Goal: Book appointment/travel/reservation

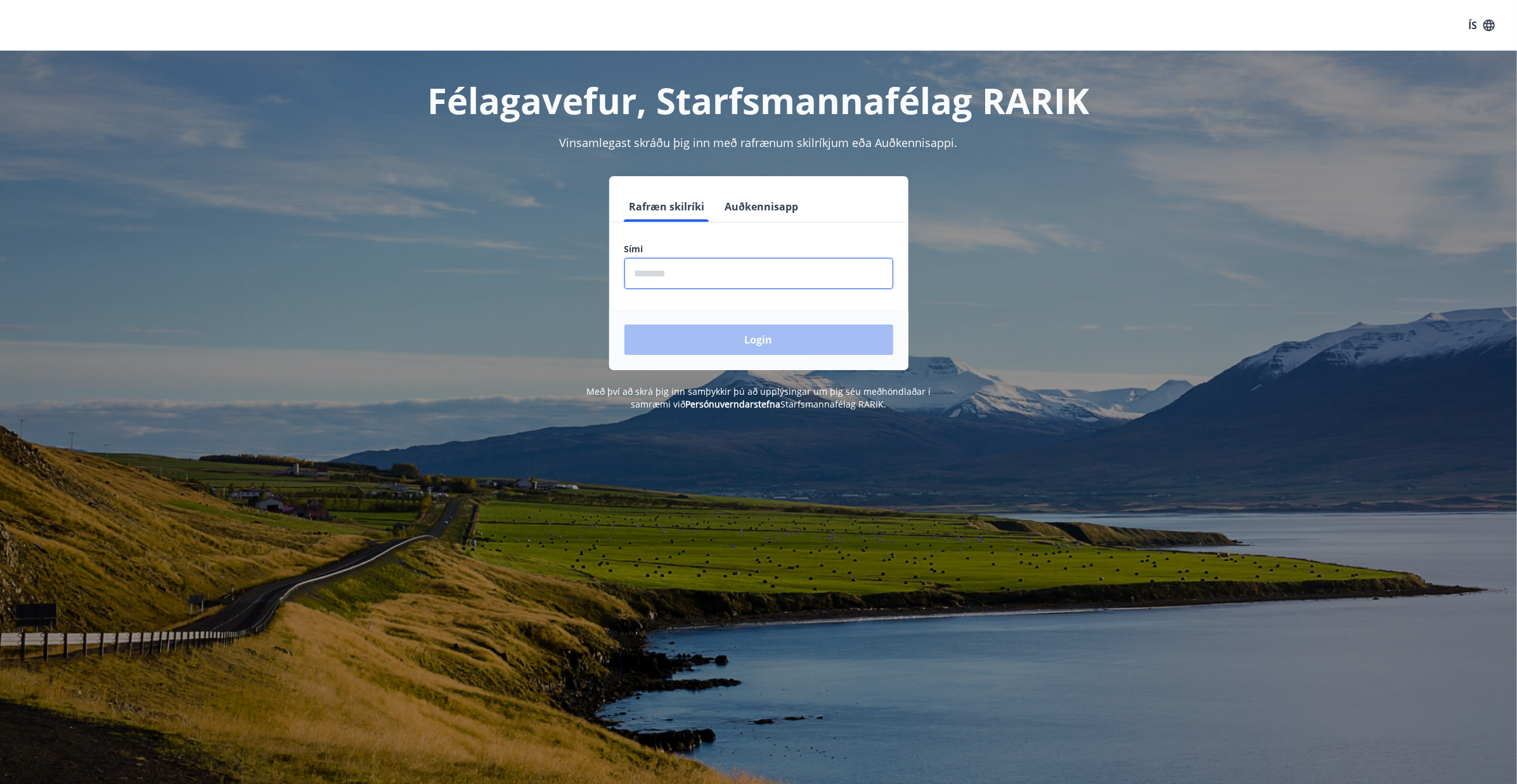
click at [700, 272] on input "phone" at bounding box center [759, 273] width 269 height 31
type input "********"
click at [625, 324] on button "Login" at bounding box center [759, 339] width 269 height 31
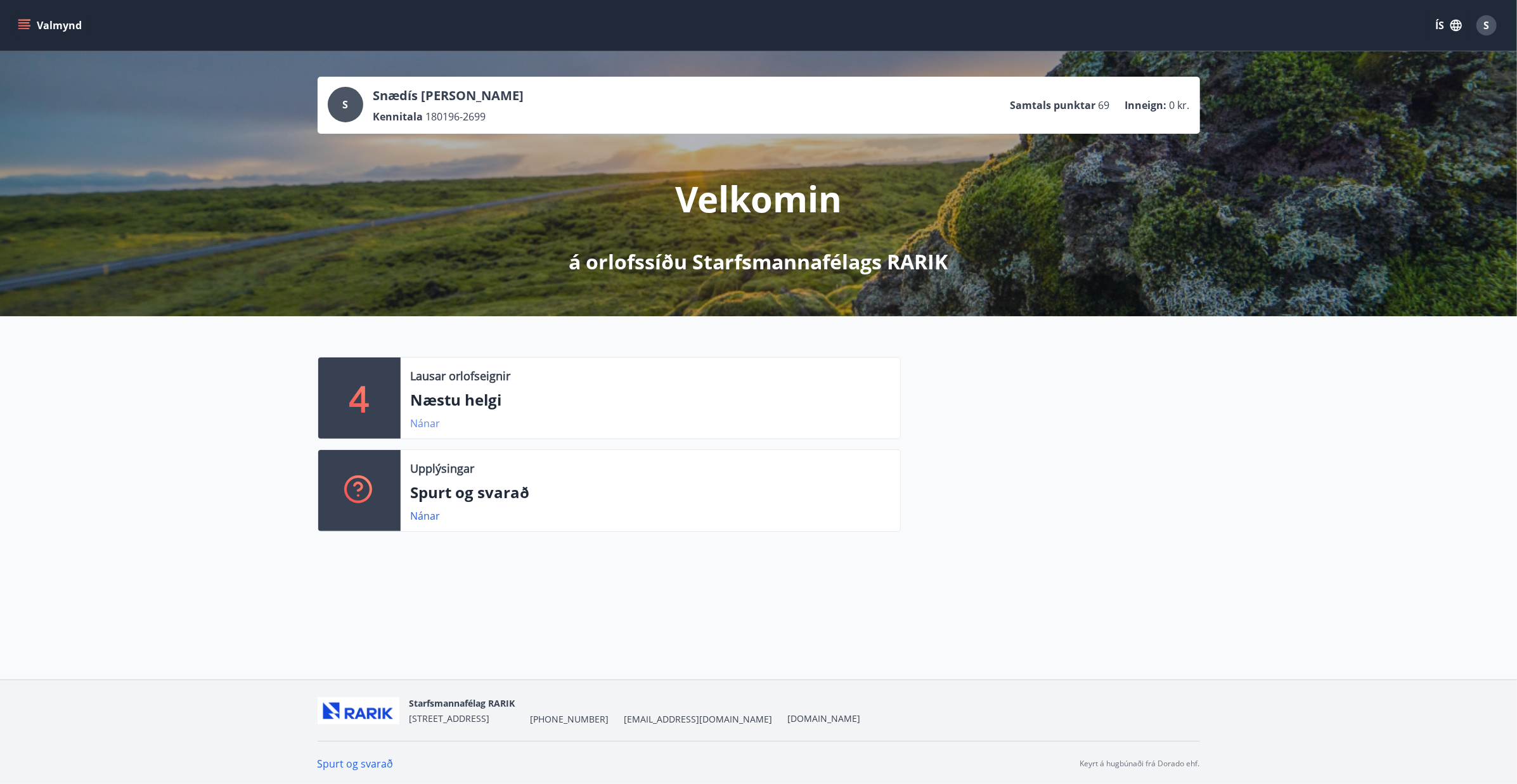
click at [424, 418] on link "Nánar" at bounding box center [426, 423] width 30 height 14
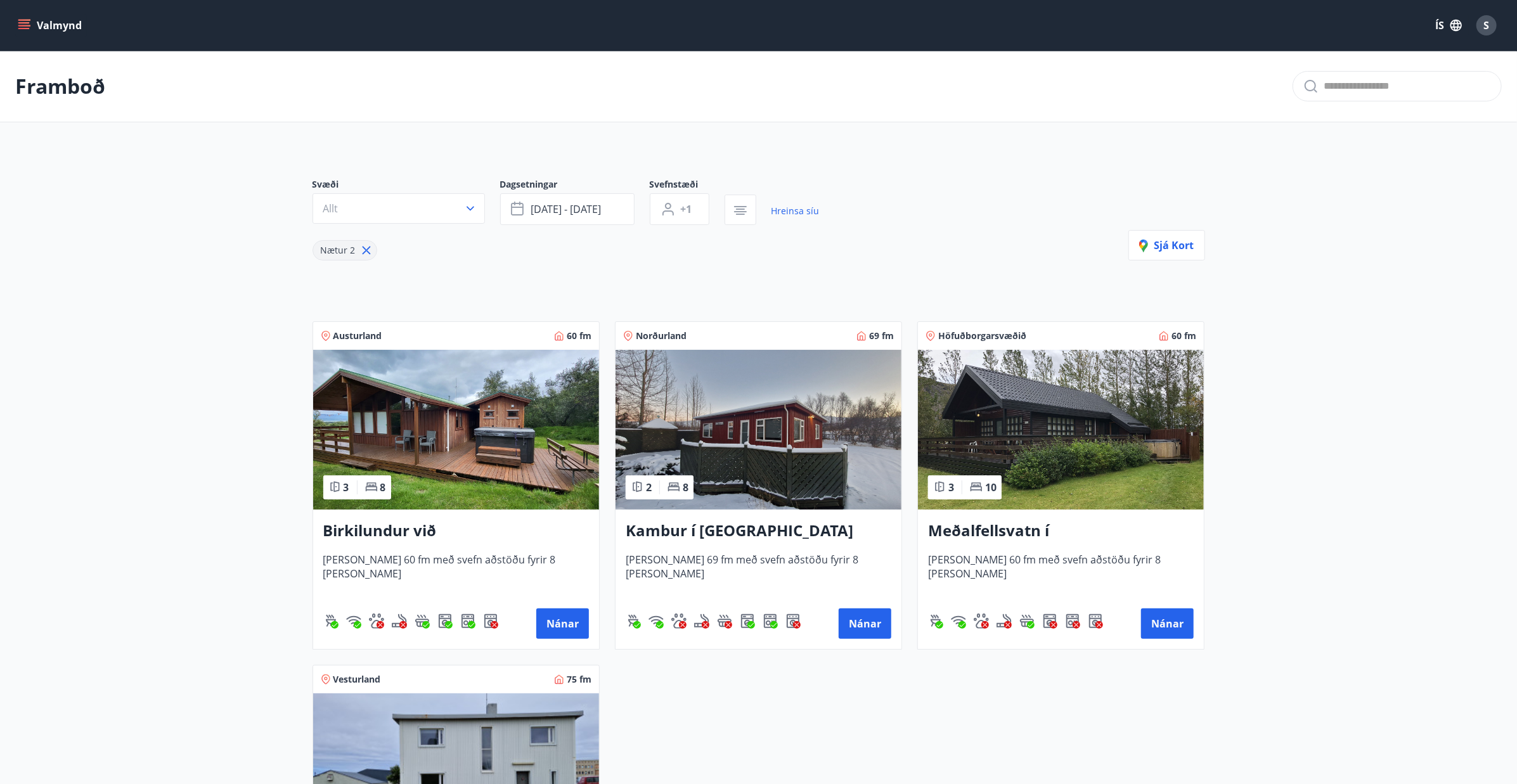
click at [4, 16] on div "Valmynd ÍS S" at bounding box center [758, 25] width 1517 height 51
click at [15, 16] on button "Valmynd" at bounding box center [51, 25] width 72 height 22
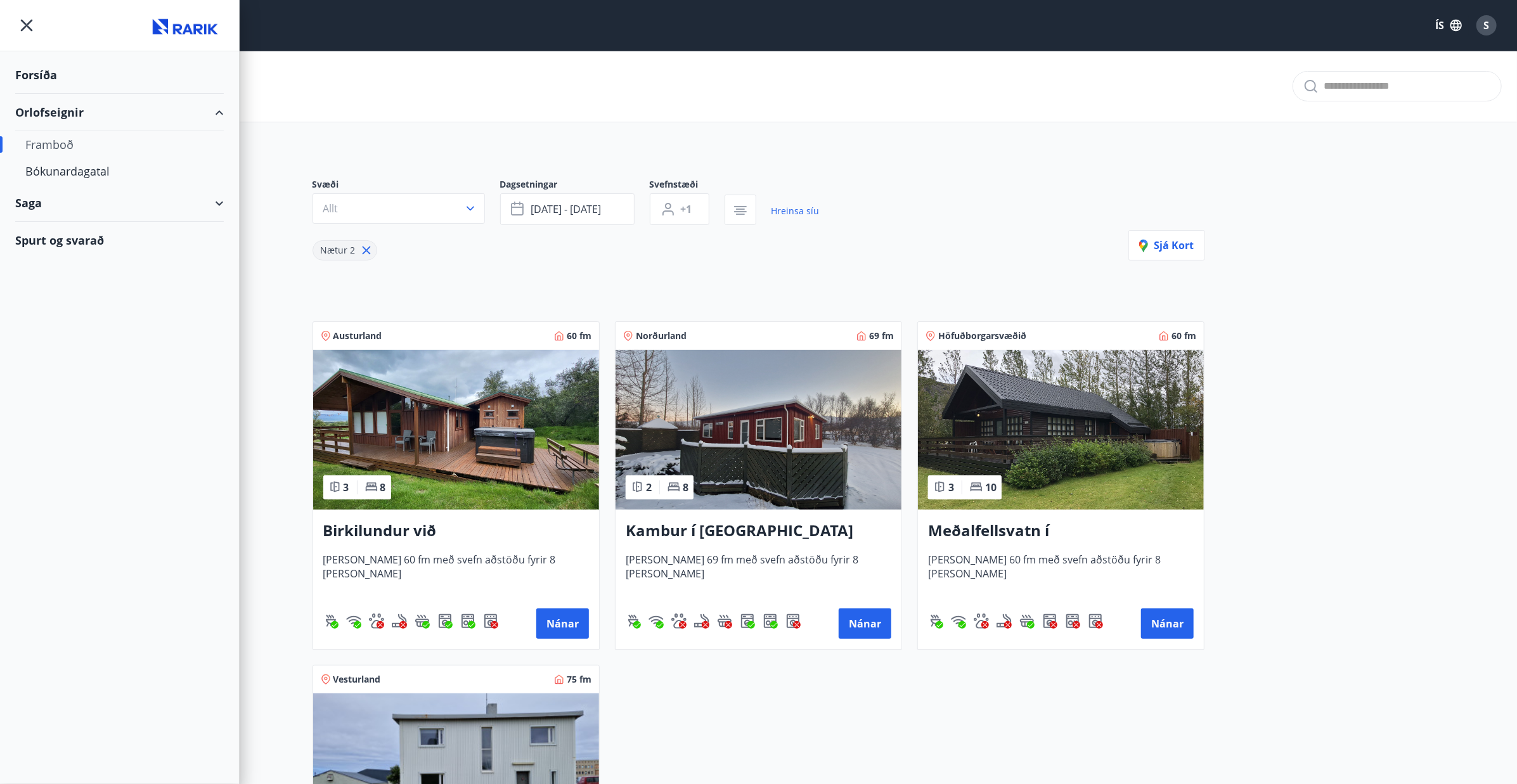
click at [55, 134] on div "Framboð" at bounding box center [119, 145] width 188 height 27
type input "*"
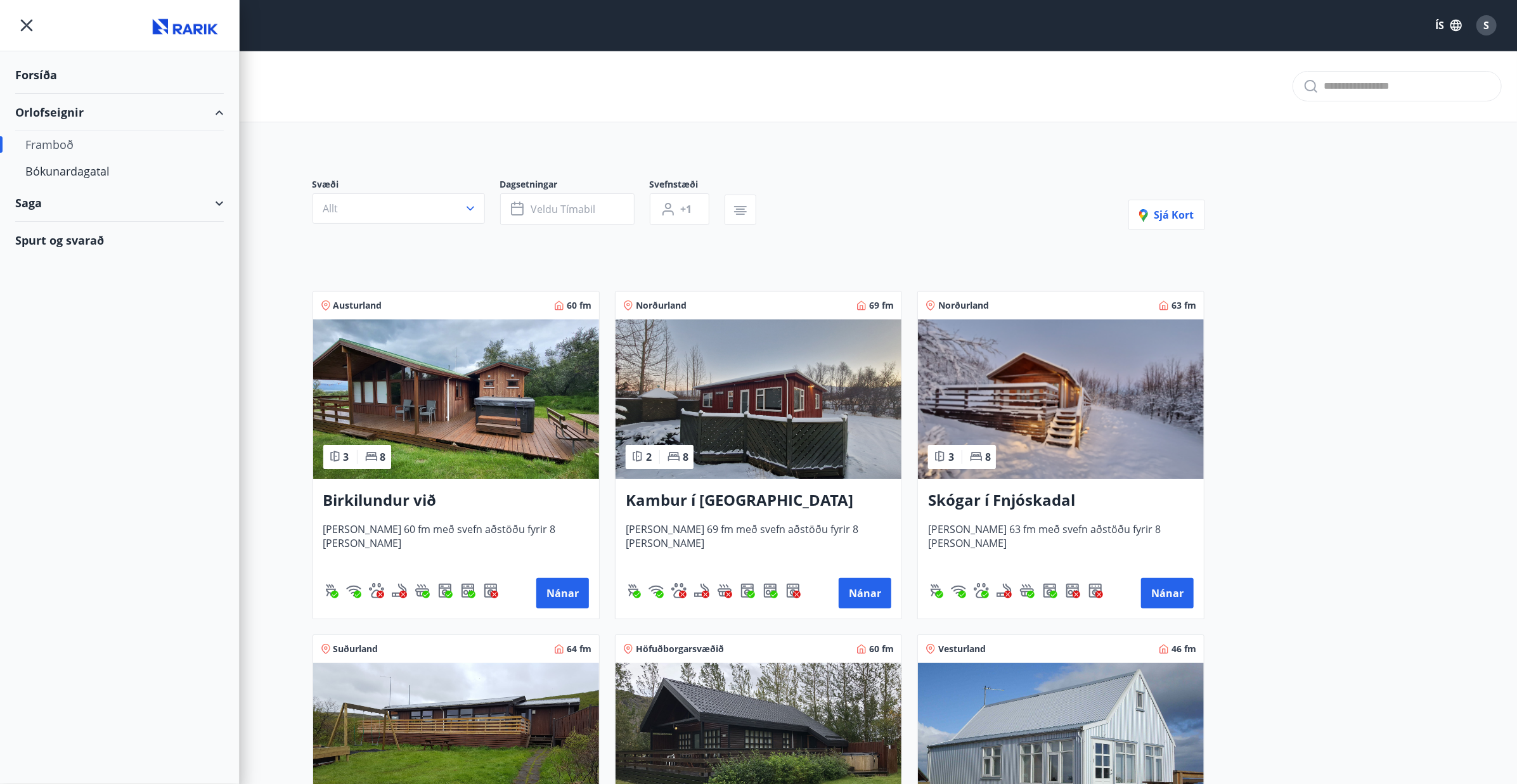
click at [254, 428] on main "Framboð Svæði Allt Dagsetningar Veldu tímabil Svefnstæði +1 Sjá kort Austurland…" at bounding box center [758, 684] width 1517 height 1265
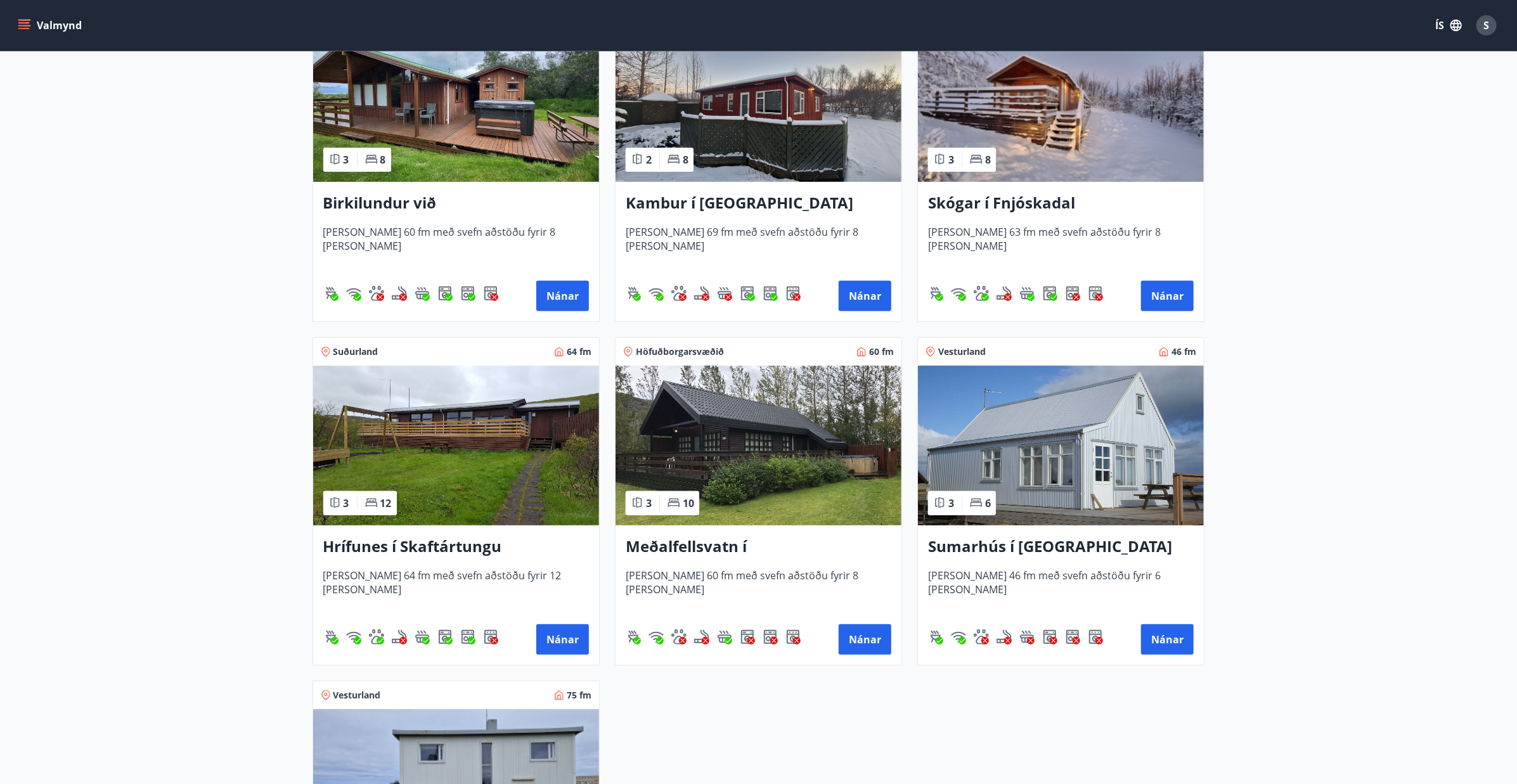
scroll to position [253, 0]
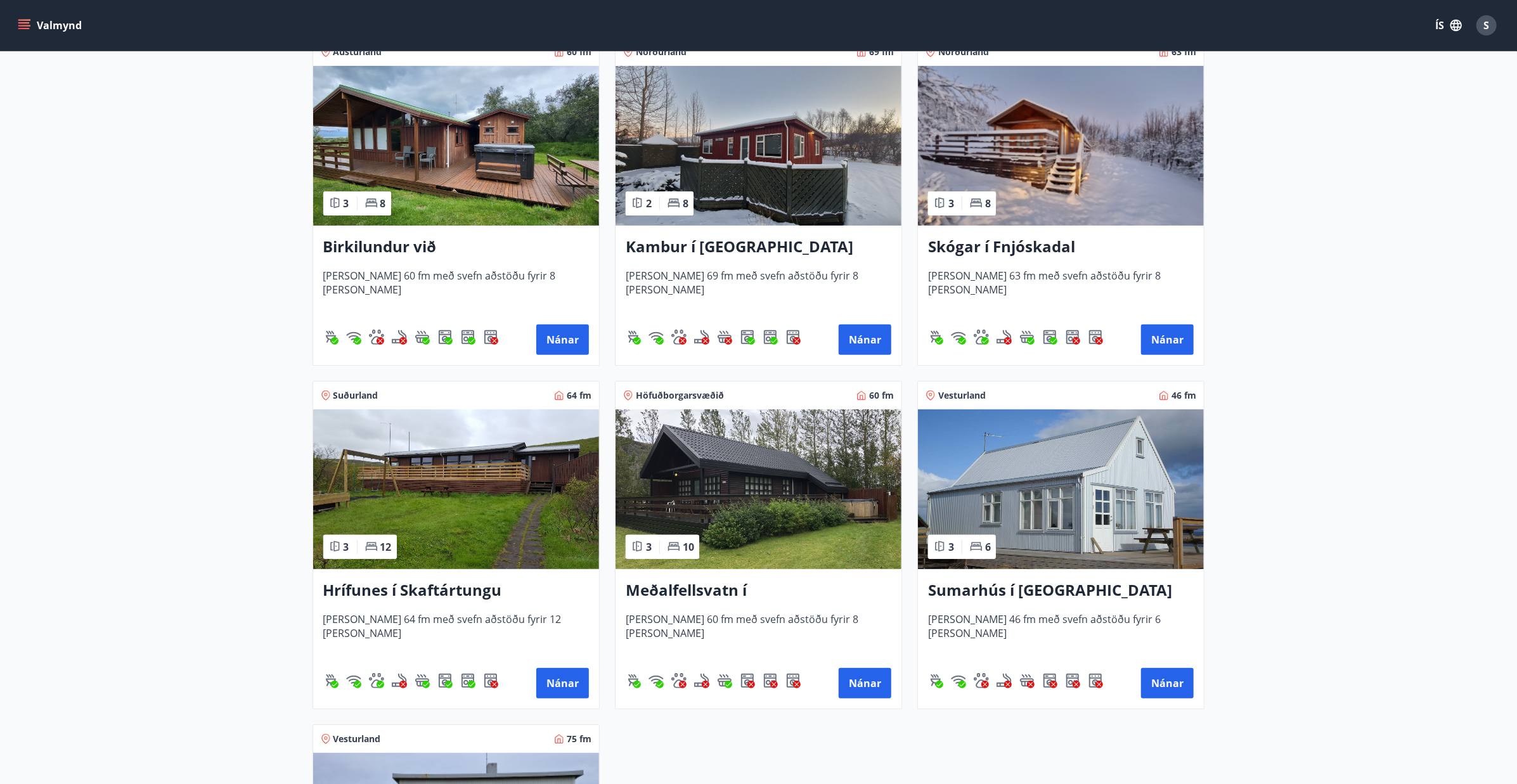
click at [1046, 121] on img at bounding box center [1061, 145] width 286 height 159
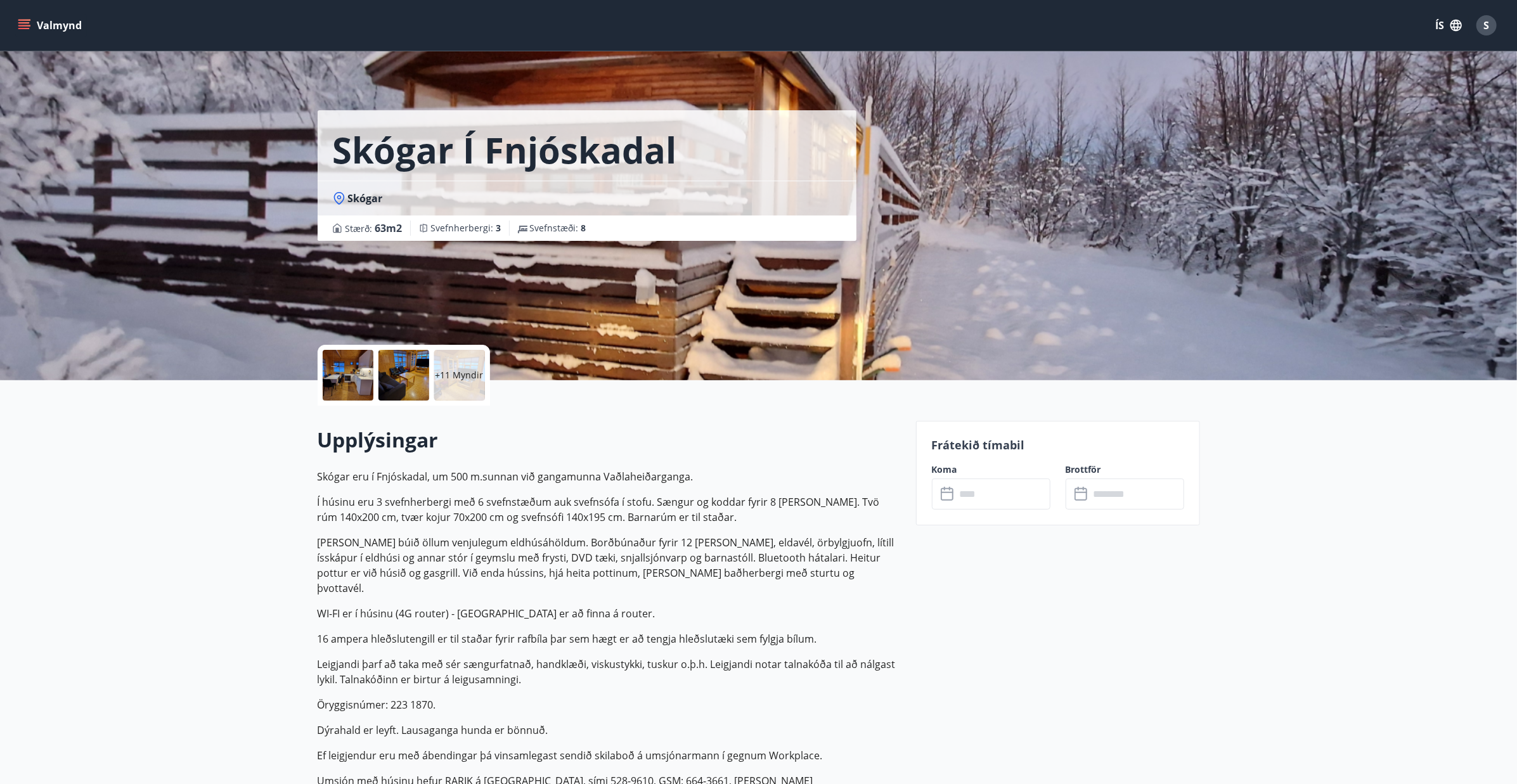
click at [336, 389] on div at bounding box center [348, 375] width 51 height 51
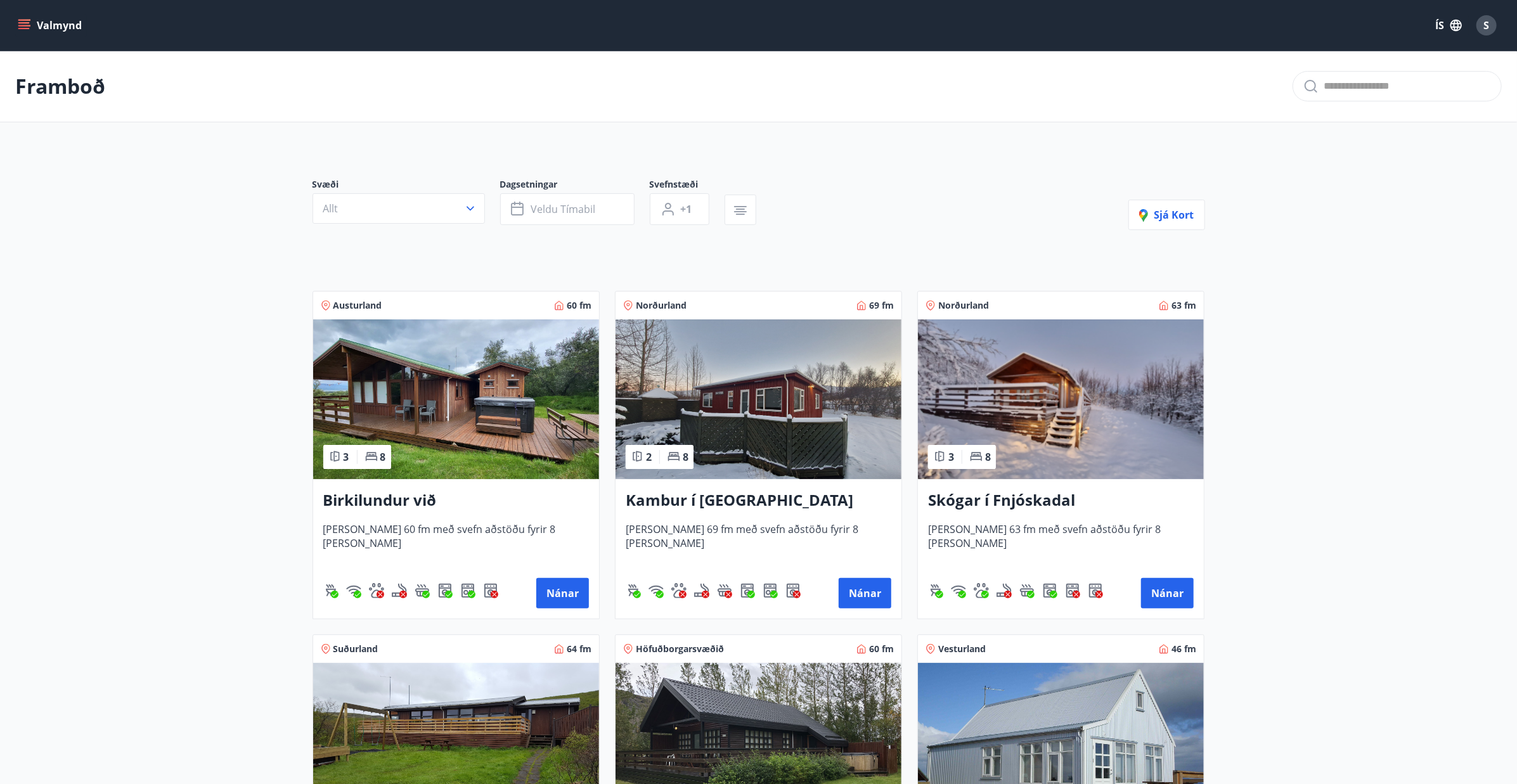
type input "*"
